Goal: Task Accomplishment & Management: Manage account settings

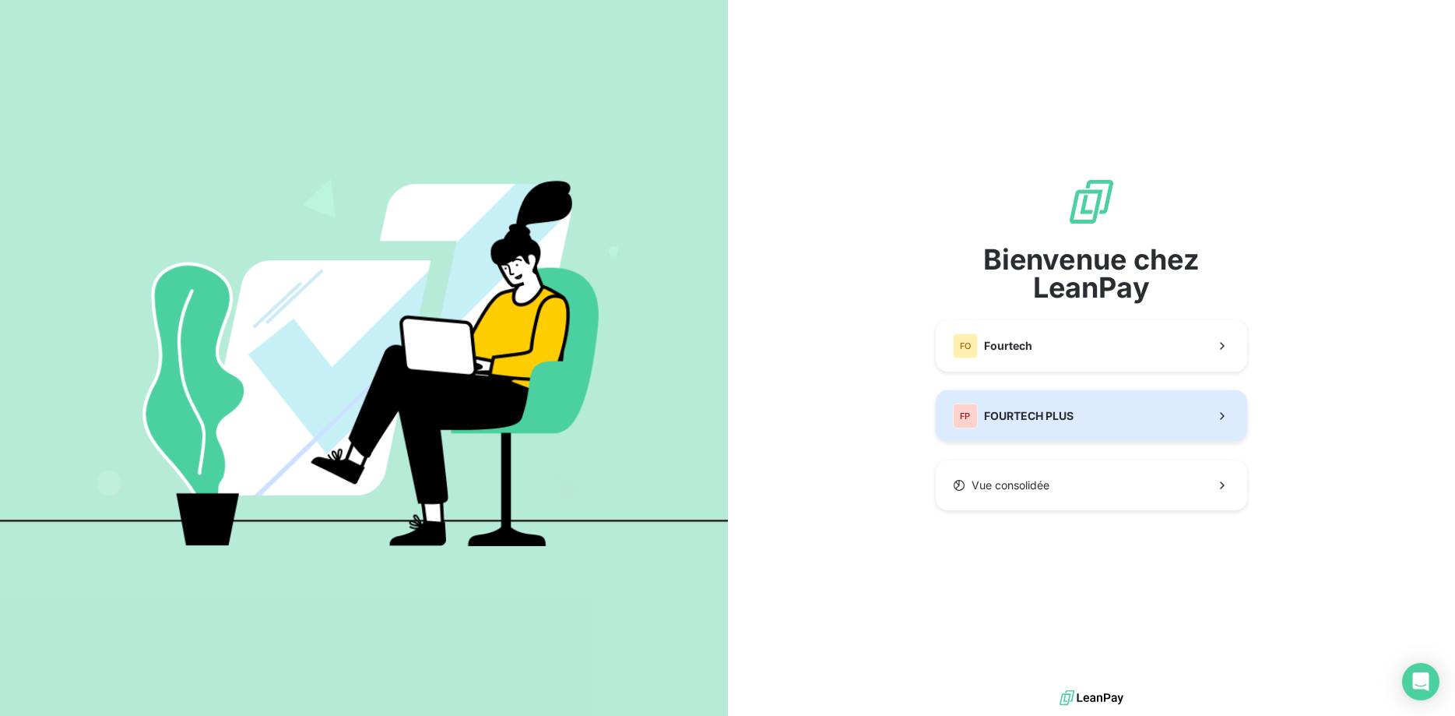
click at [1040, 412] on span "FOURTECH PLUS" at bounding box center [1029, 416] width 90 height 16
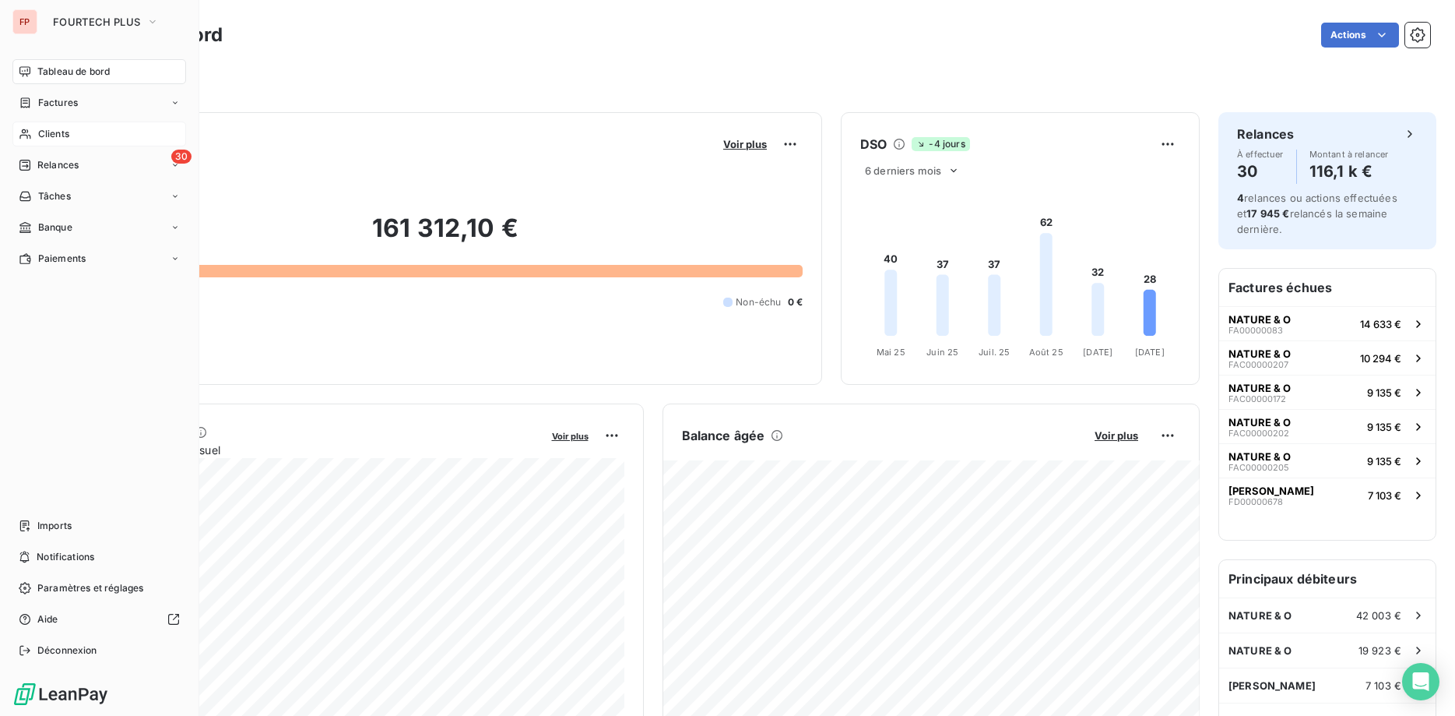
click at [47, 135] on span "Clients" at bounding box center [53, 134] width 31 height 14
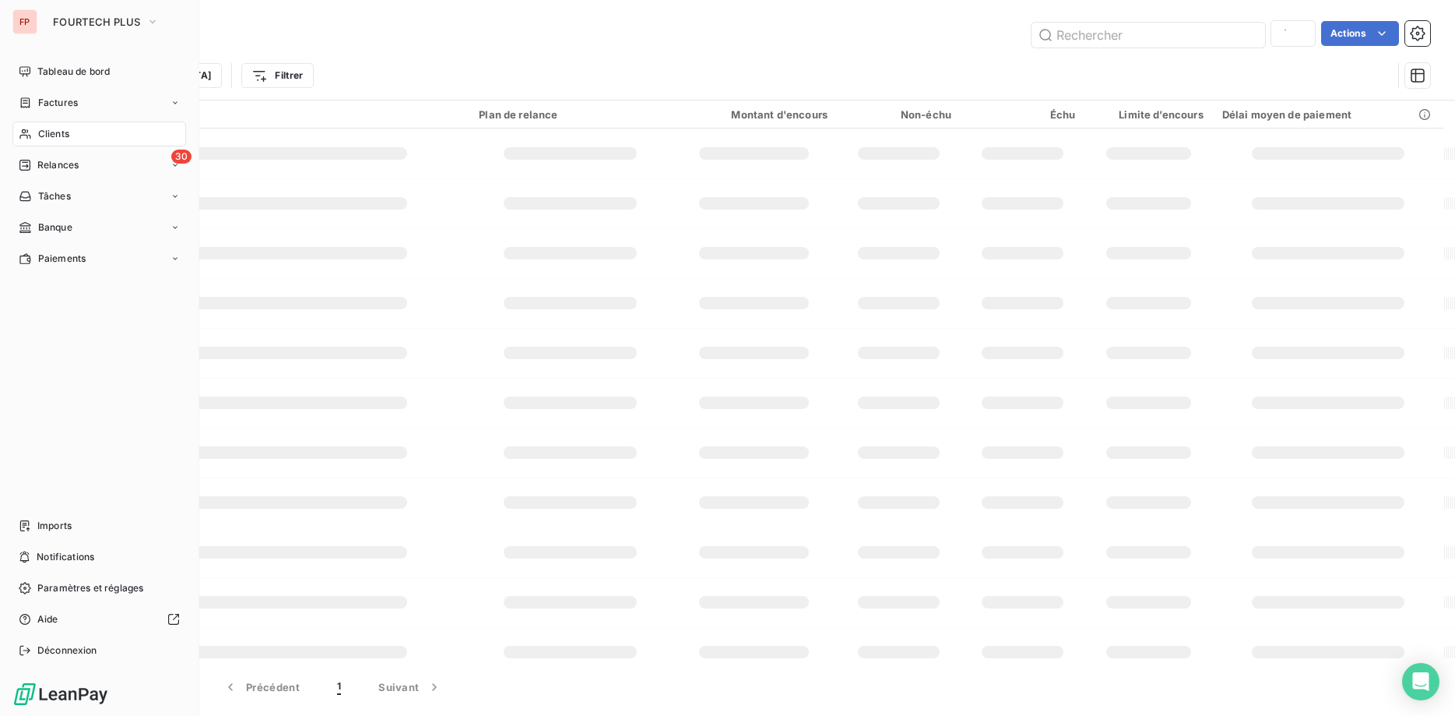
type input "anto"
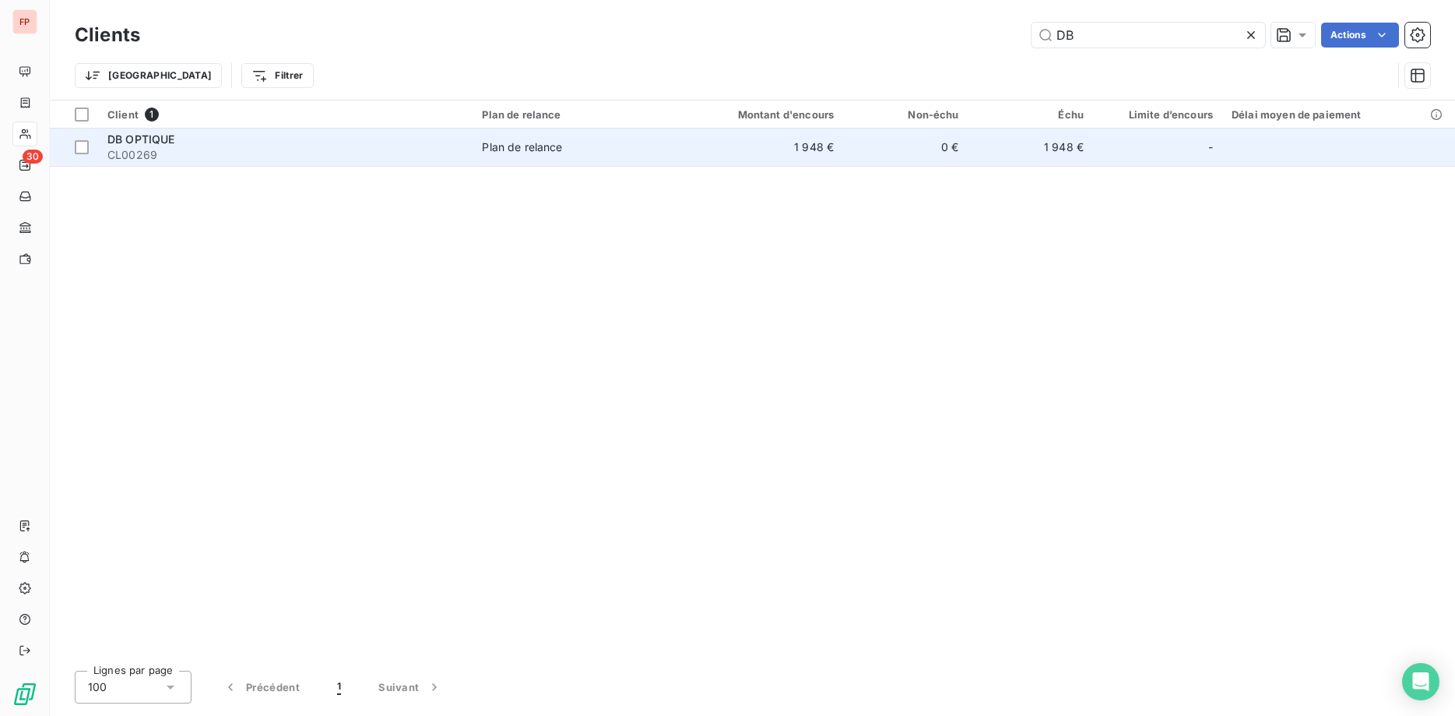
type input "DB"
click at [466, 146] on td "DB OPTIQUE CL00269" at bounding box center [285, 146] width 374 height 37
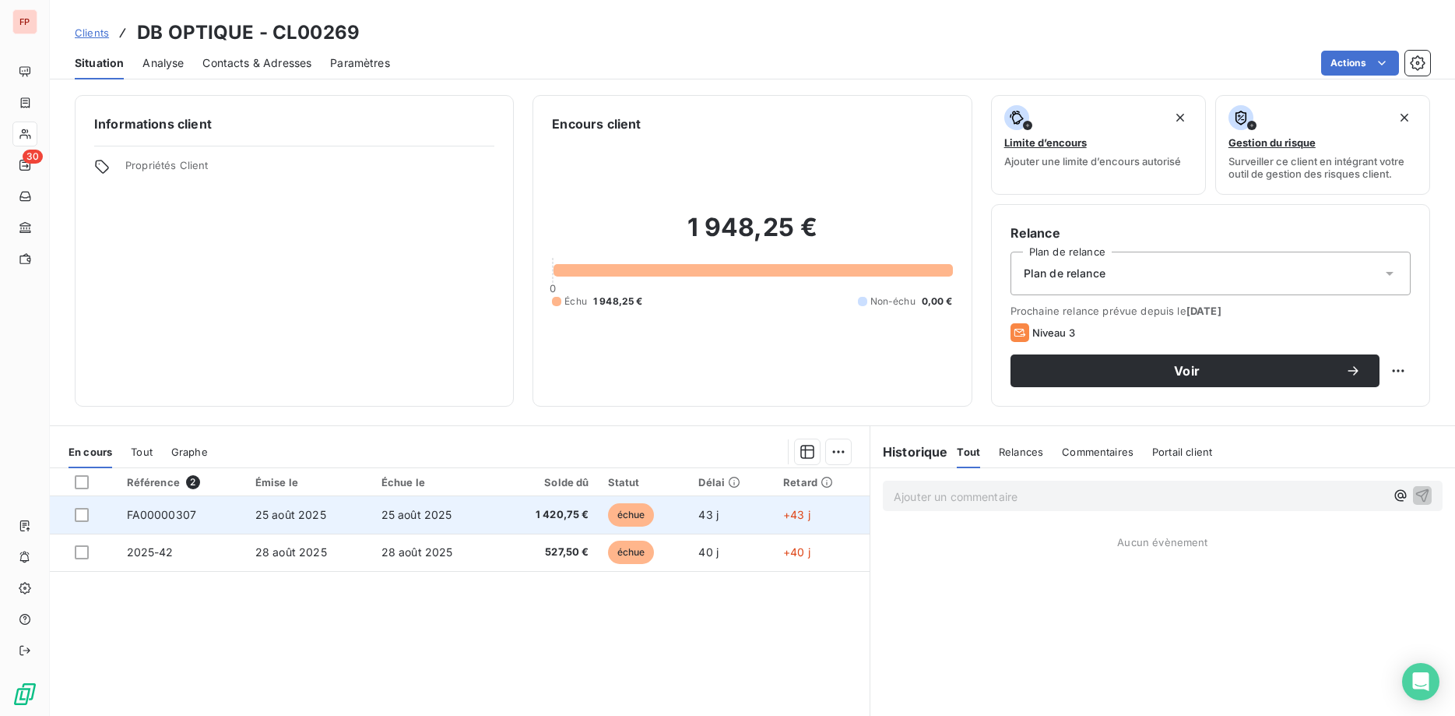
click at [579, 515] on span "1 420,75 €" at bounding box center [548, 515] width 82 height 16
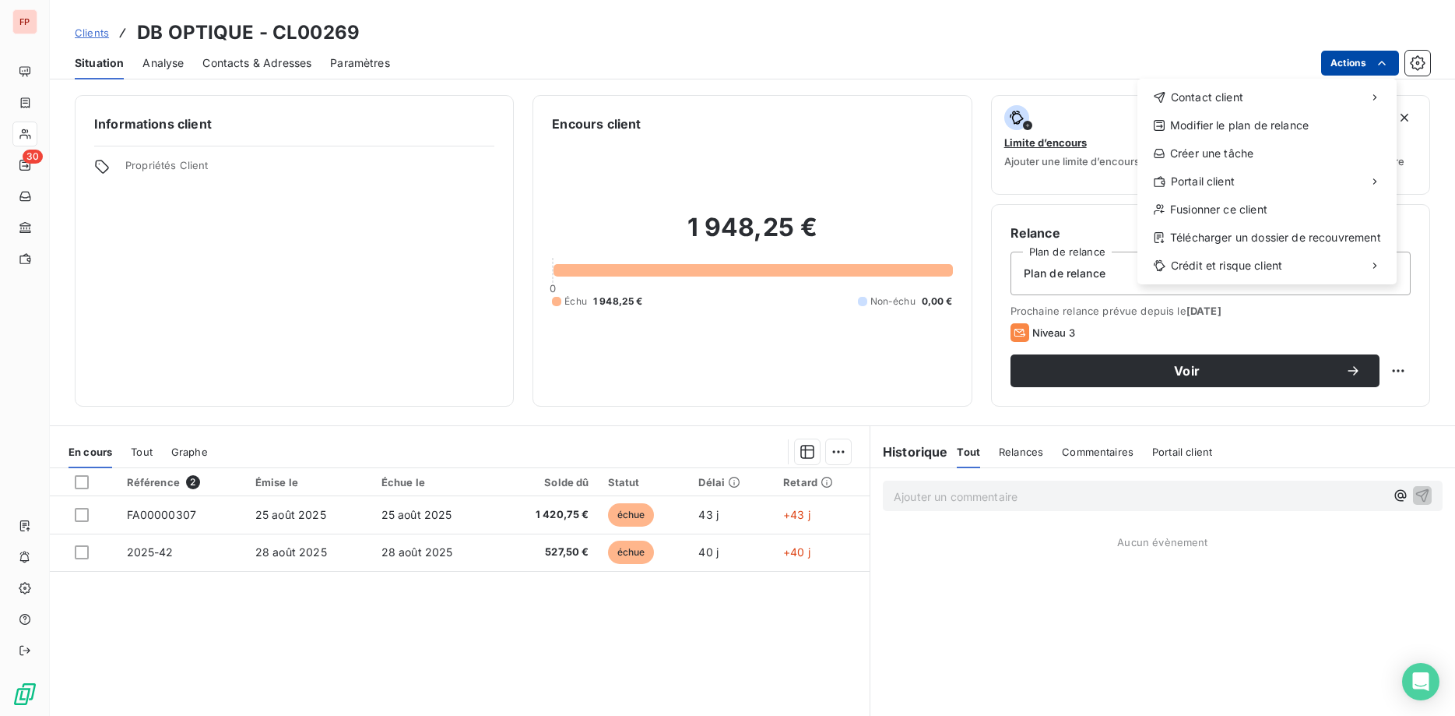
click at [1349, 61] on html "FP 30 Clients DB OPTIQUE - CL00269 Situation Analyse Contacts & Adresses Paramè…" at bounding box center [727, 358] width 1455 height 716
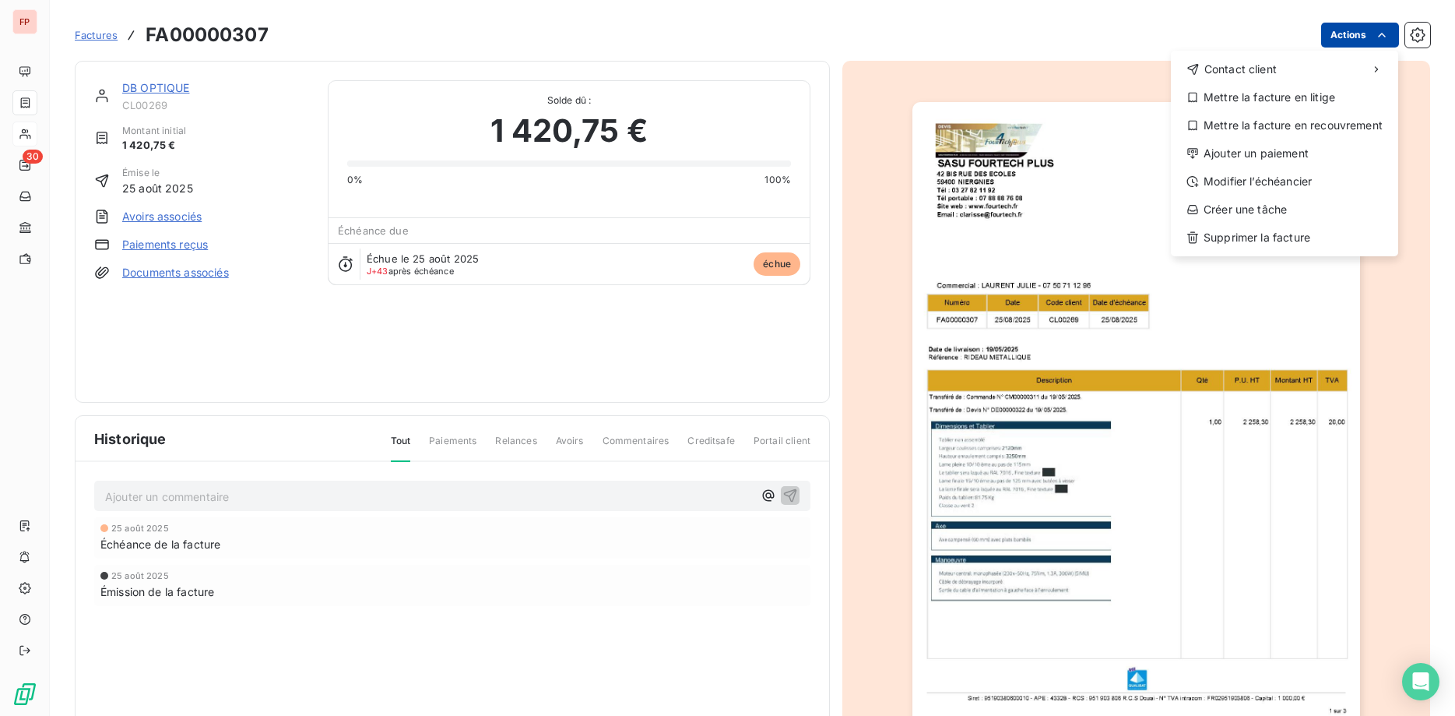
click at [1367, 33] on html "FP 30 Factures FA00000307 Actions Contact client Mettre la facture en litige Me…" at bounding box center [727, 358] width 1455 height 716
click at [1240, 153] on div "Ajouter un paiement" at bounding box center [1284, 153] width 215 height 25
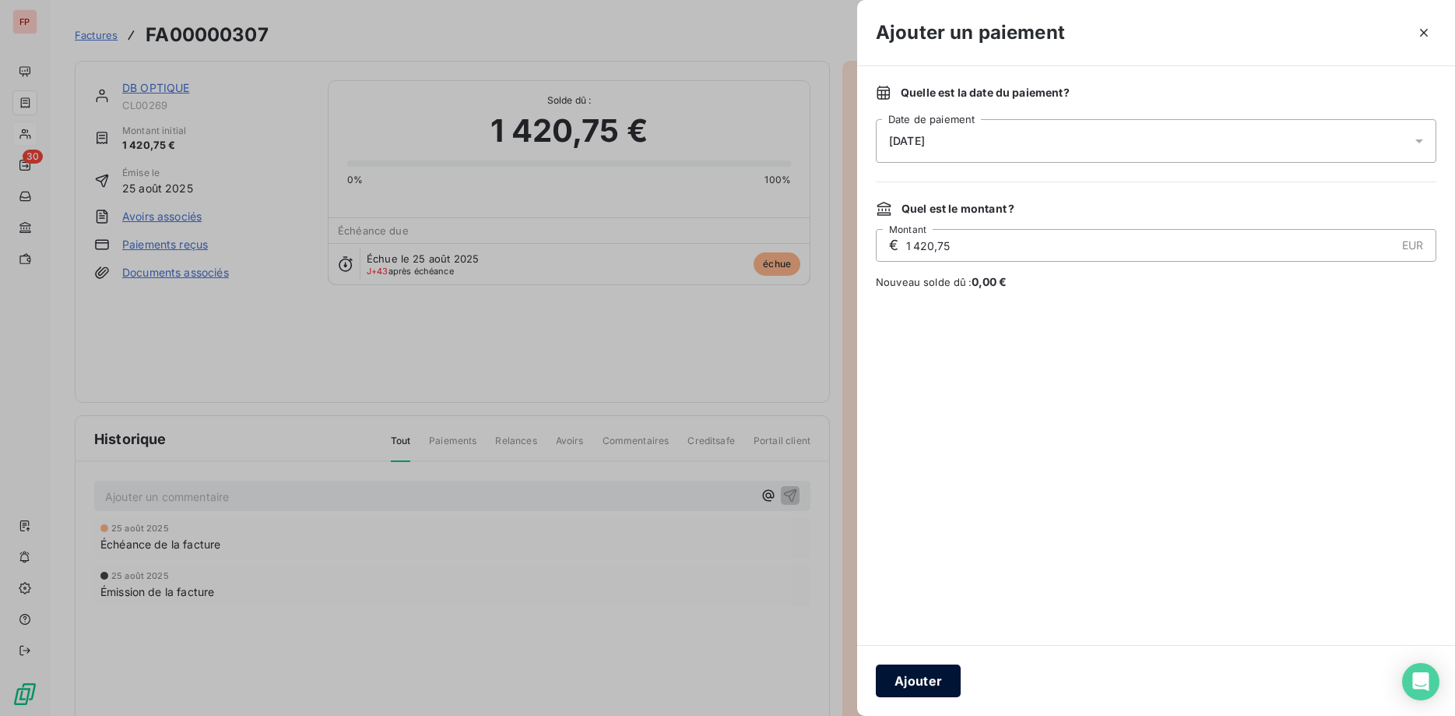
click at [933, 678] on button "Ajouter" at bounding box center [918, 680] width 85 height 33
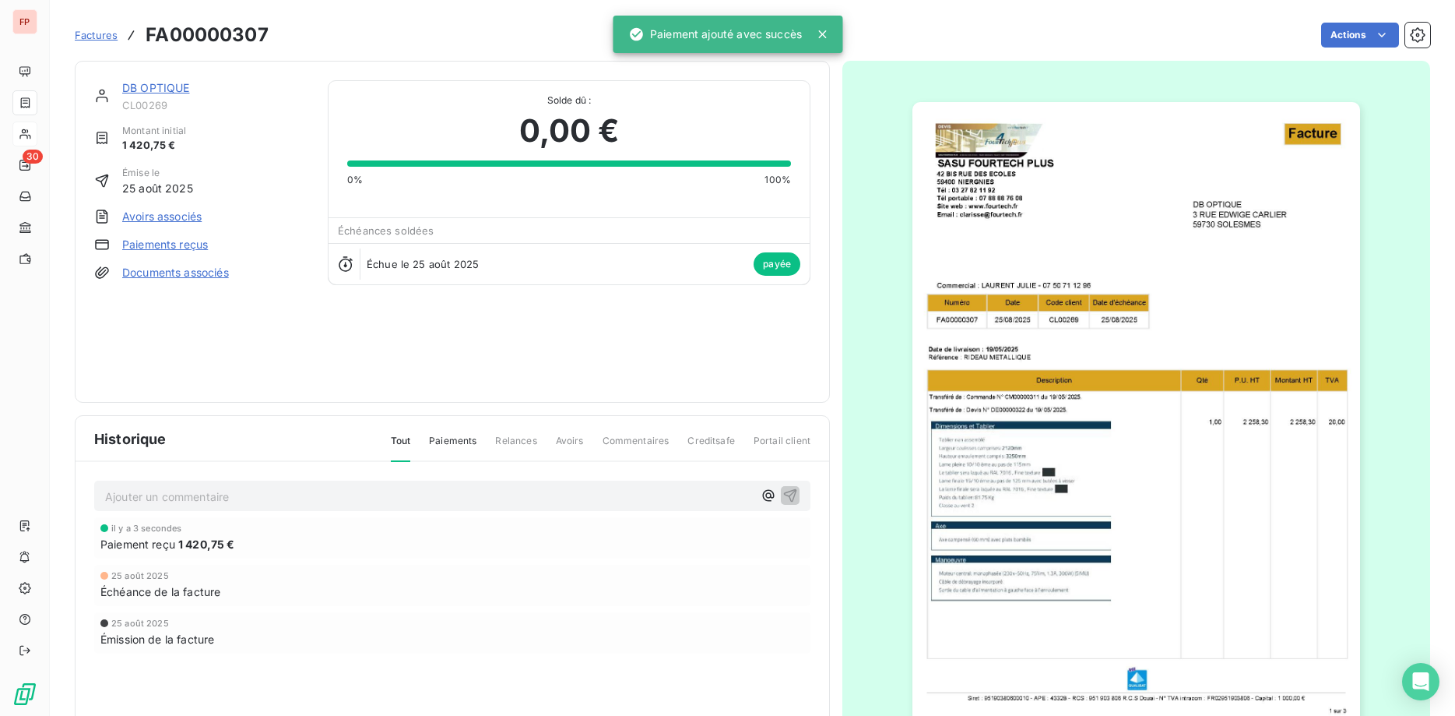
click at [166, 87] on link "DB OPTIQUE" at bounding box center [156, 87] width 68 height 13
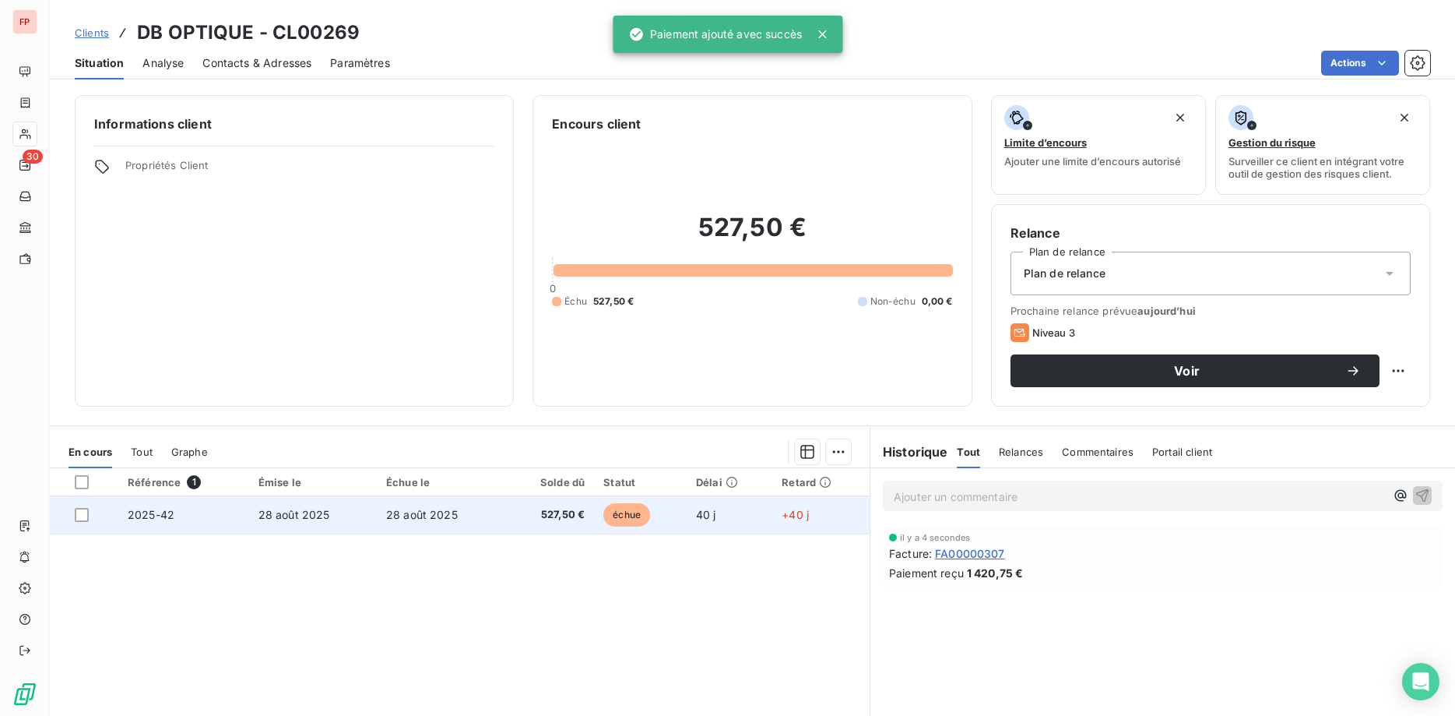
click at [554, 516] on span "527,50 €" at bounding box center [549, 515] width 71 height 16
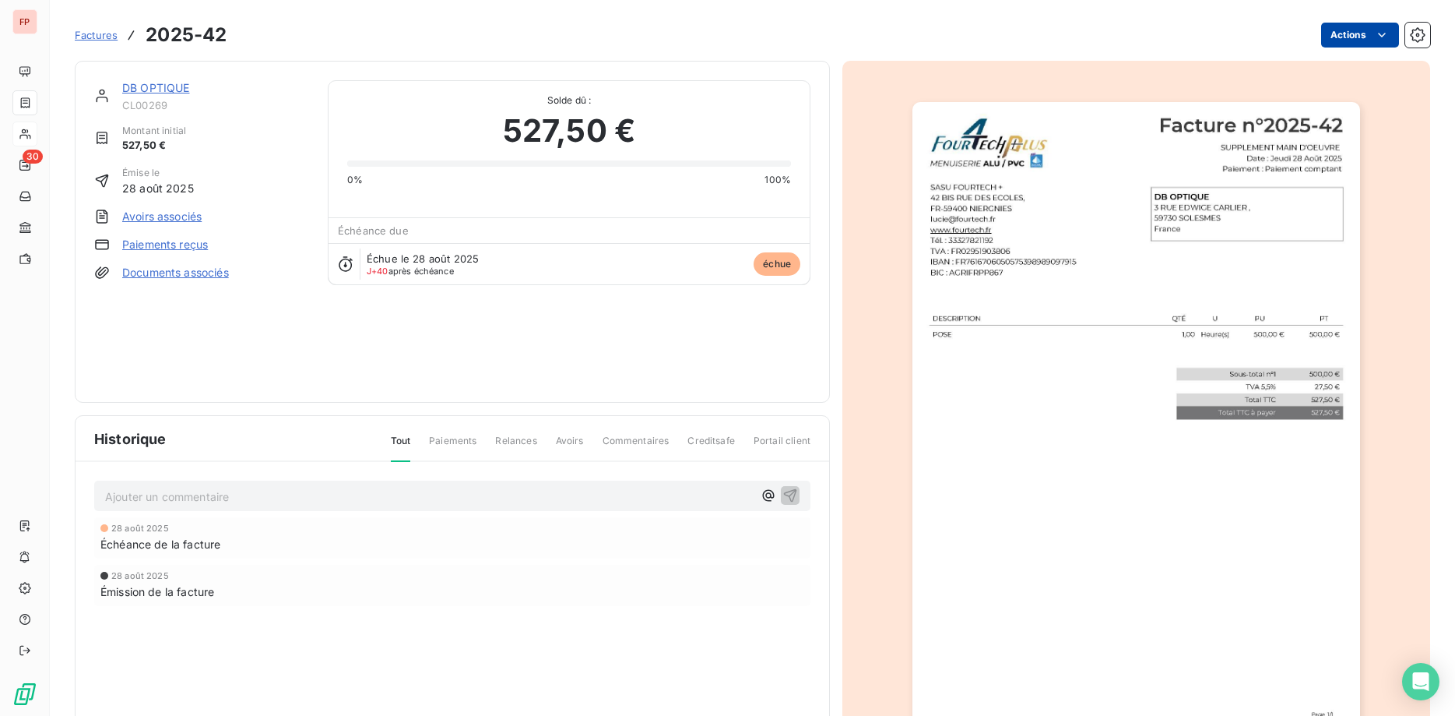
click at [1365, 36] on html "FP 30 Factures 2025-42 Actions DB OPTIQUE CL00269 Montant initial 527,50 € Émis…" at bounding box center [727, 358] width 1455 height 716
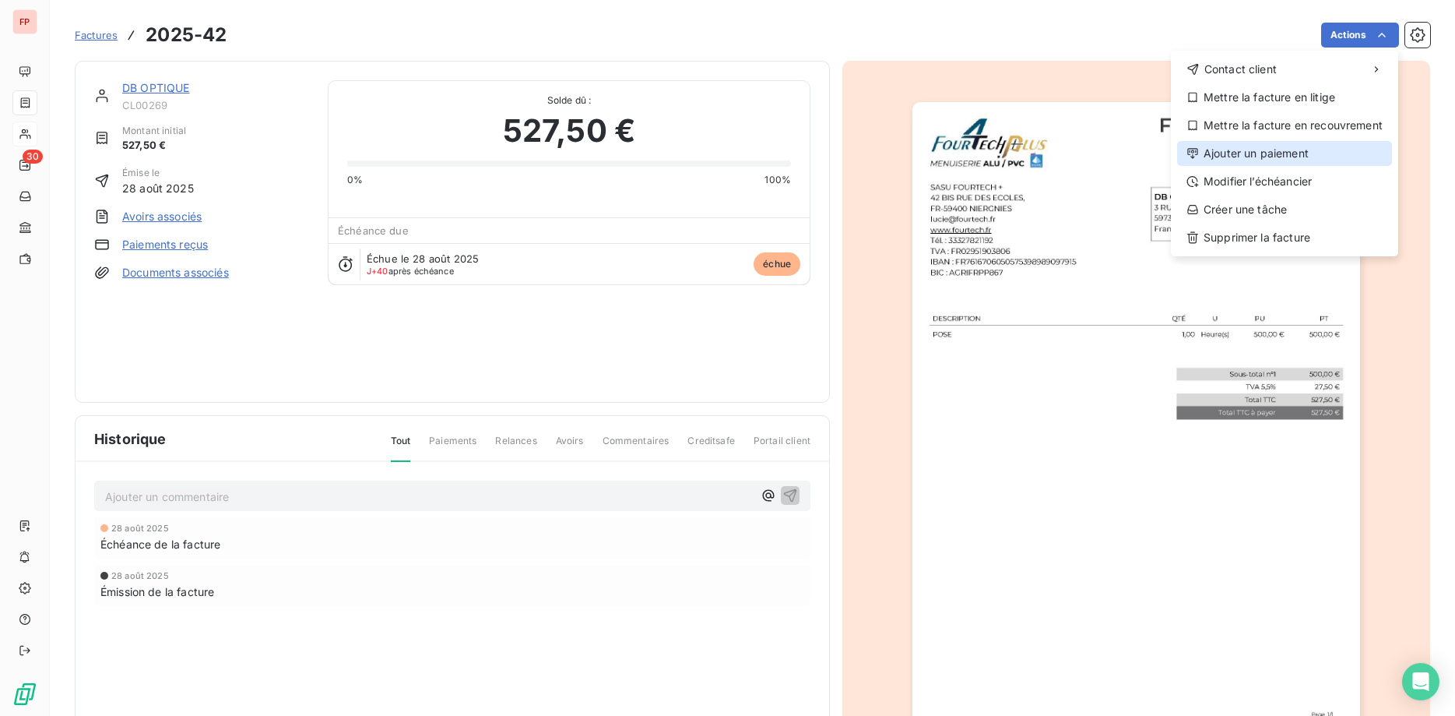
click at [1263, 156] on div "Ajouter un paiement" at bounding box center [1284, 153] width 215 height 25
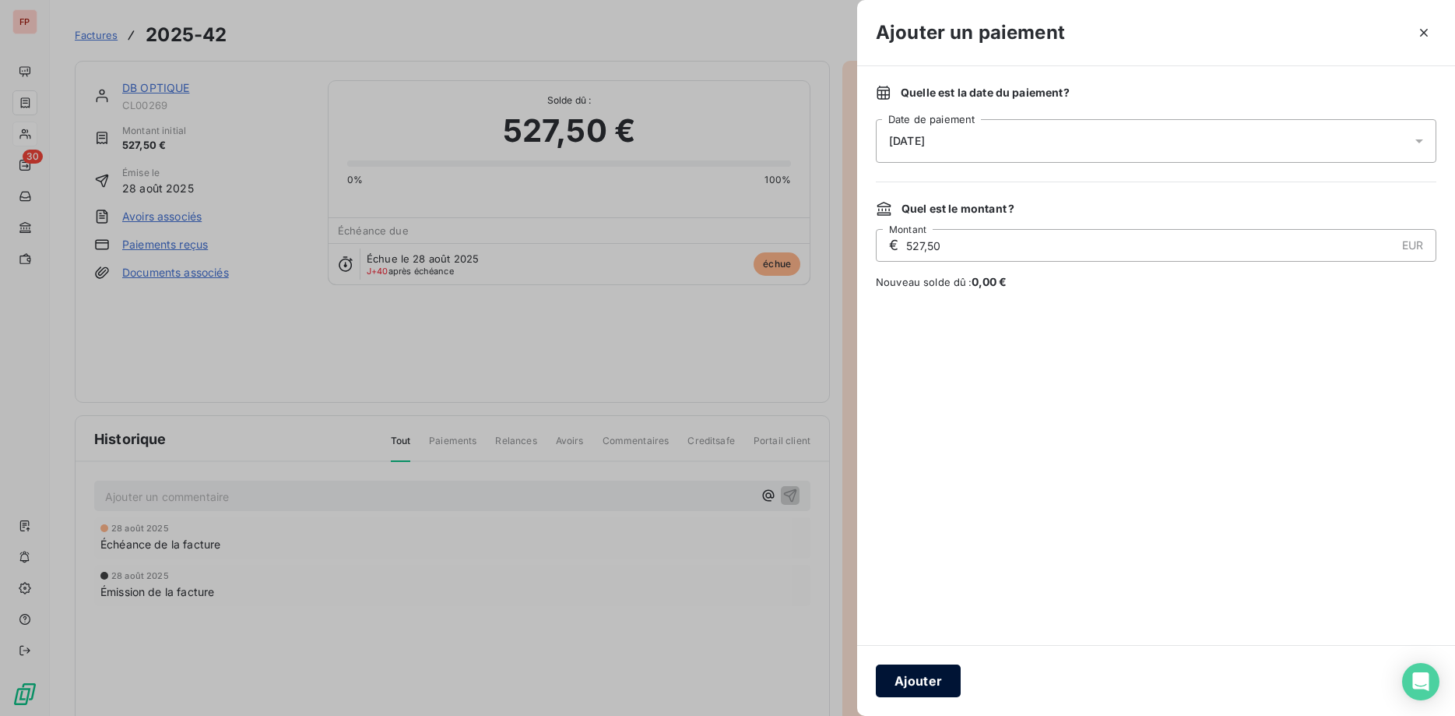
click at [919, 677] on button "Ajouter" at bounding box center [918, 680] width 85 height 33
